Goal: Register for event/course

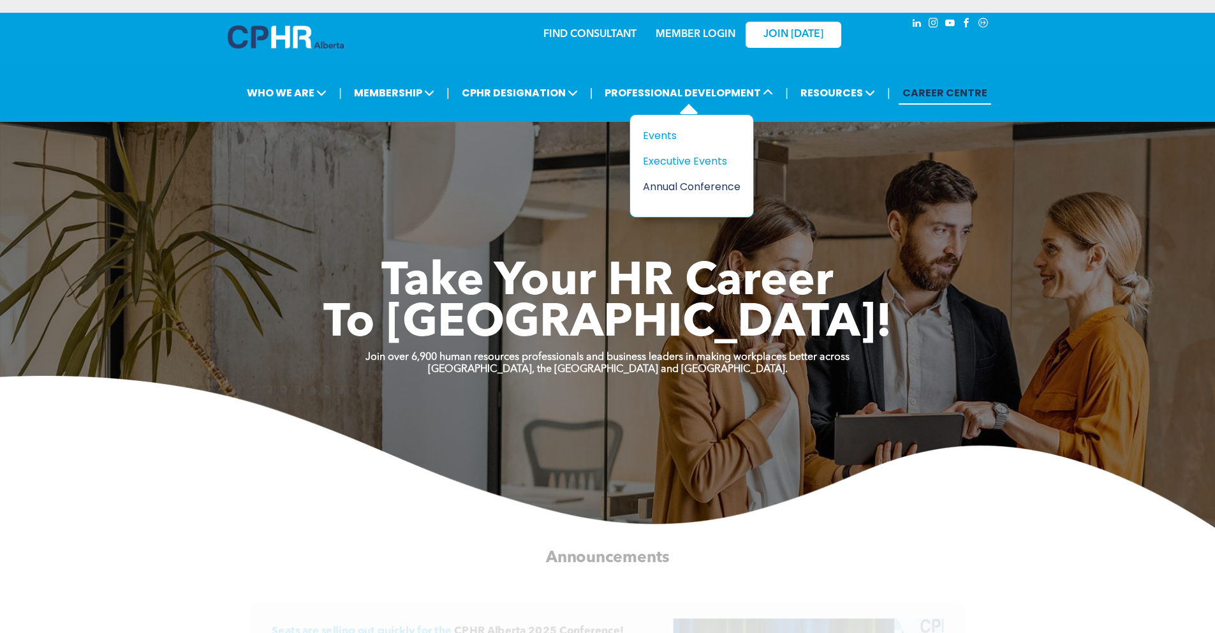
click at [678, 184] on div "Annual Conference" at bounding box center [687, 187] width 88 height 16
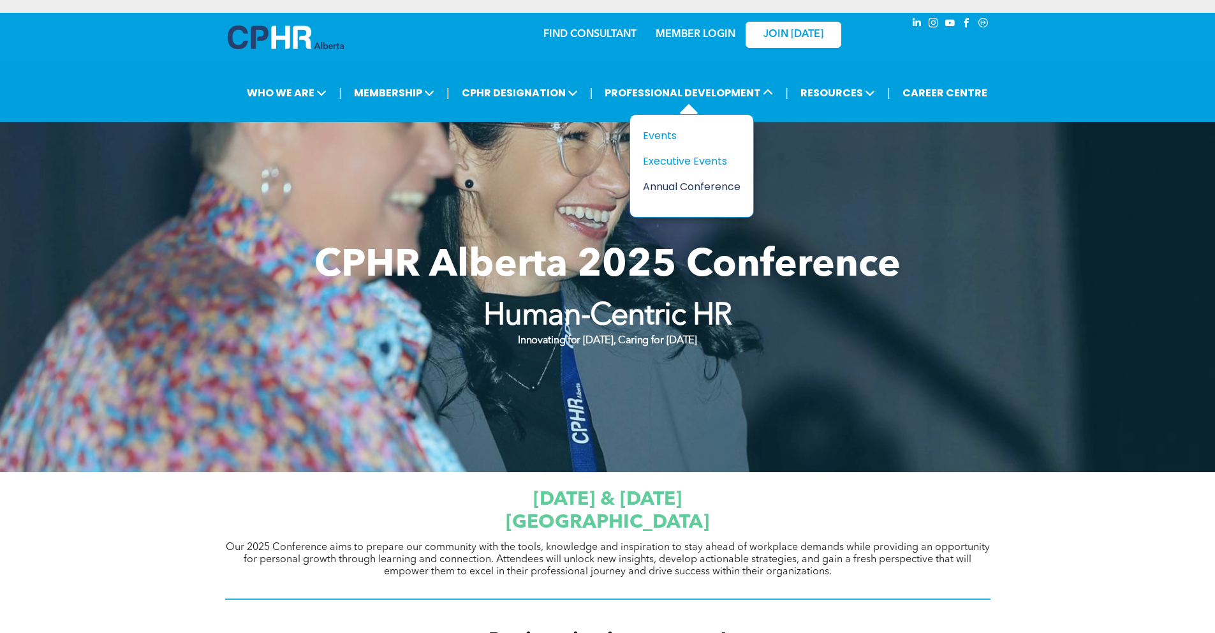
click at [680, 185] on div "Annual Conference" at bounding box center [687, 187] width 88 height 16
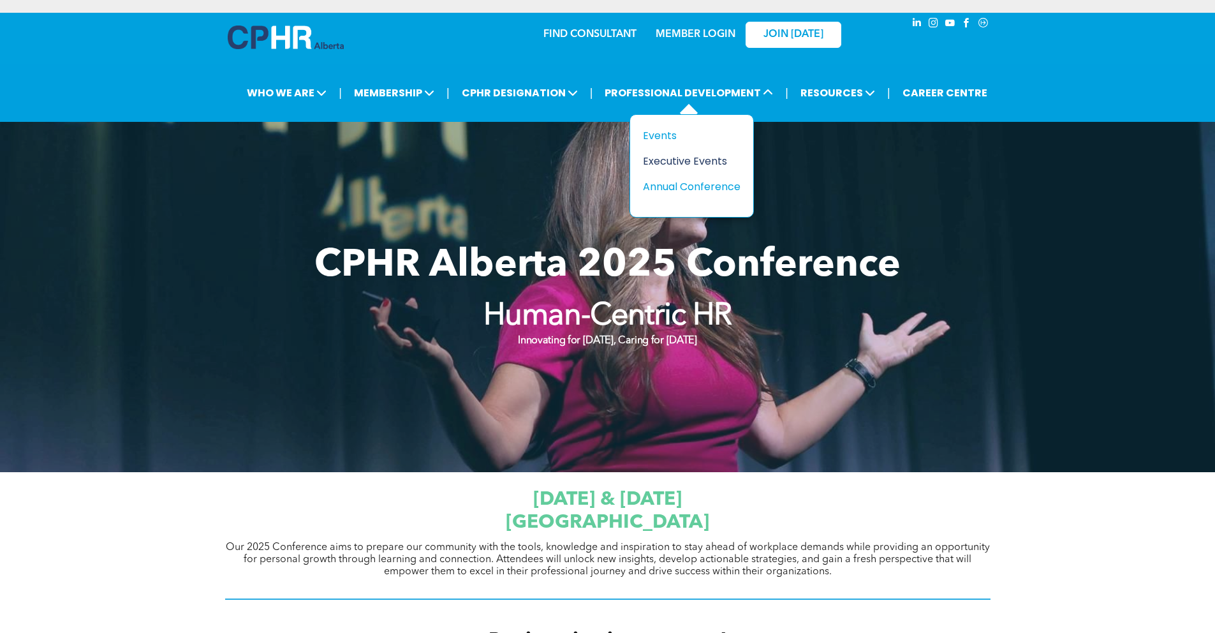
click at [700, 160] on div "Executive Events" at bounding box center [687, 161] width 88 height 16
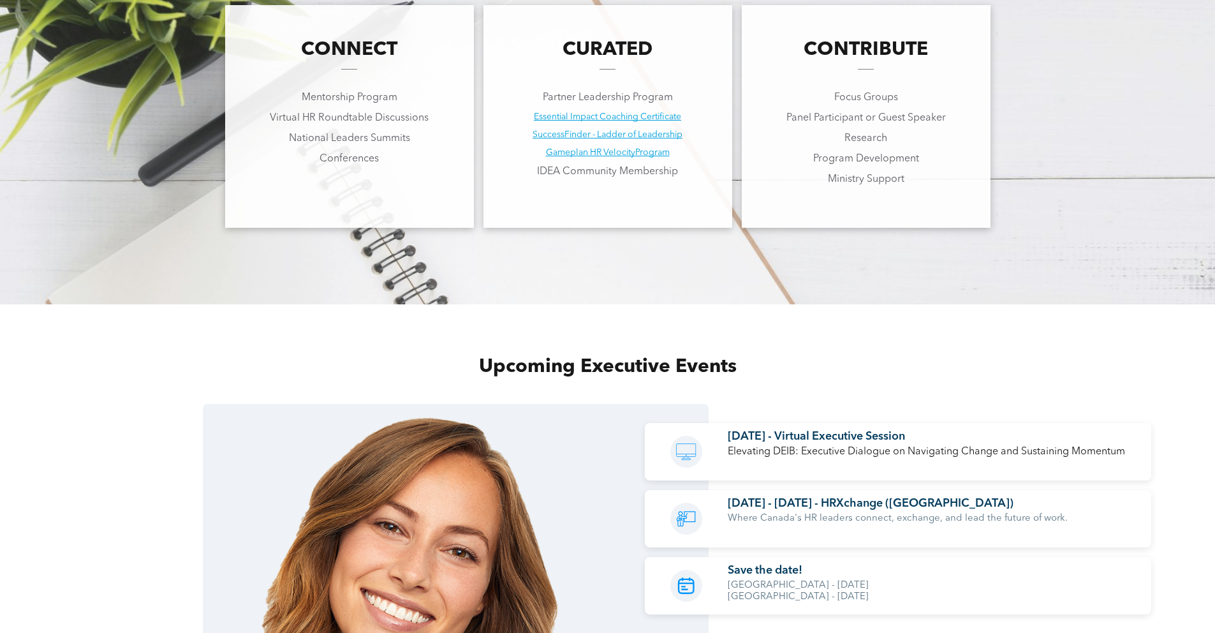
scroll to position [1350, 0]
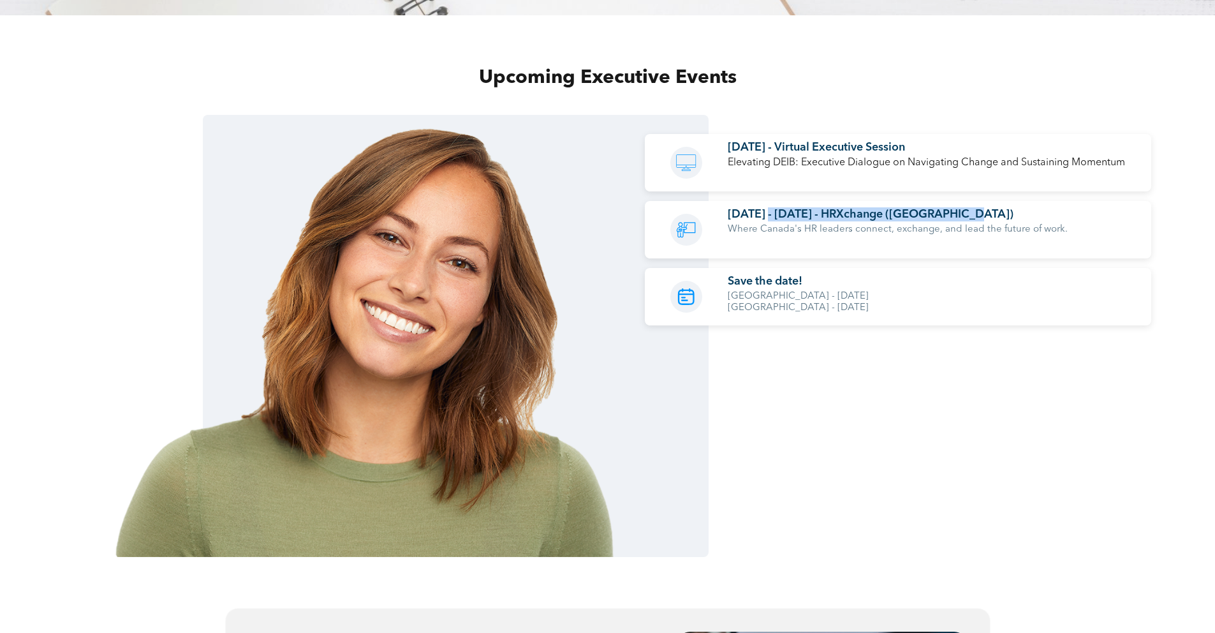
drag, startPoint x: 976, startPoint y: 217, endPoint x: 746, endPoint y: 213, distance: 229.6
click at [760, 213] on h4 "November 3 - 4, 2025 - HRXchange (Toronto)" at bounding box center [935, 214] width 414 height 14
click at [867, 217] on span "November 3 - 4, 2025 - HRXchange (Toronto)" at bounding box center [871, 214] width 286 height 11
drag, startPoint x: 769, startPoint y: 216, endPoint x: 788, endPoint y: 215, distance: 19.2
click at [770, 216] on span "November 3 - 4, 2025 - HRXchange (Toronto)" at bounding box center [871, 214] width 286 height 11
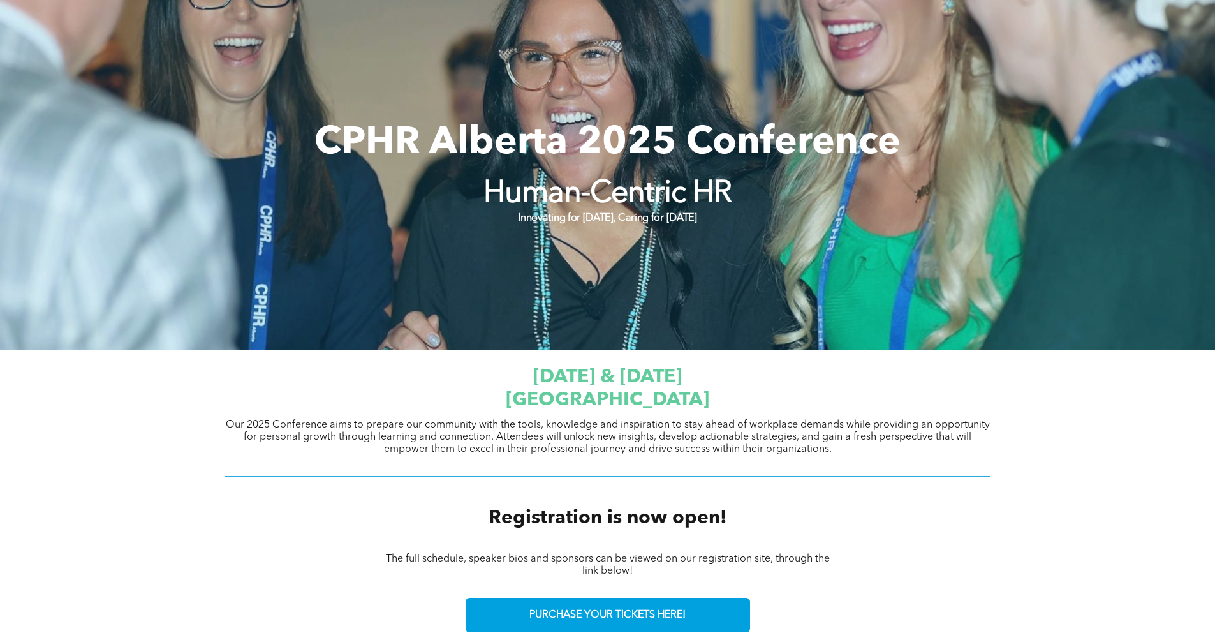
scroll to position [126, 0]
